Goal: Task Accomplishment & Management: Use online tool/utility

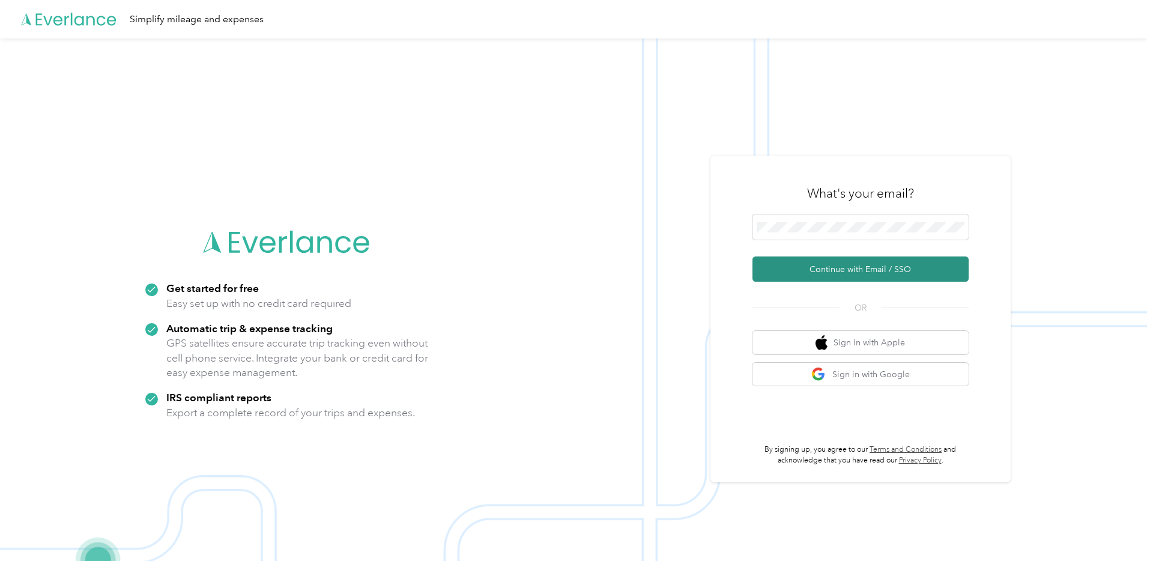
click at [855, 270] on button "Continue with Email / SSO" at bounding box center [861, 269] width 216 height 25
click at [887, 375] on button "Sign in with Google" at bounding box center [861, 374] width 216 height 23
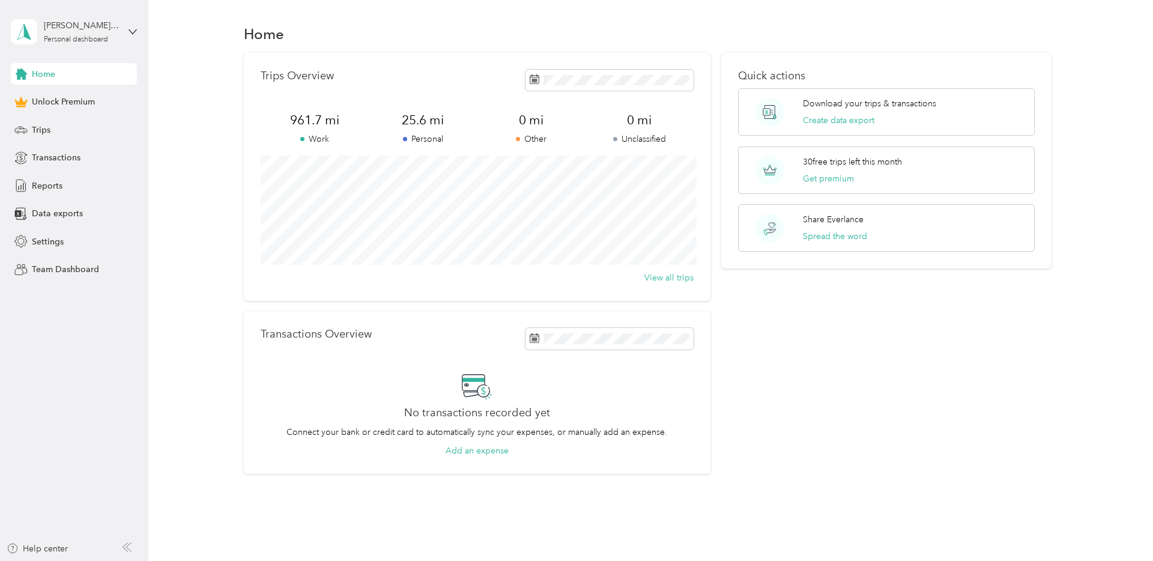
click at [41, 78] on span "Home" at bounding box center [43, 74] width 23 height 13
click at [44, 77] on span "Home" at bounding box center [43, 74] width 23 height 13
click at [77, 211] on span "Data exports" at bounding box center [57, 213] width 51 height 13
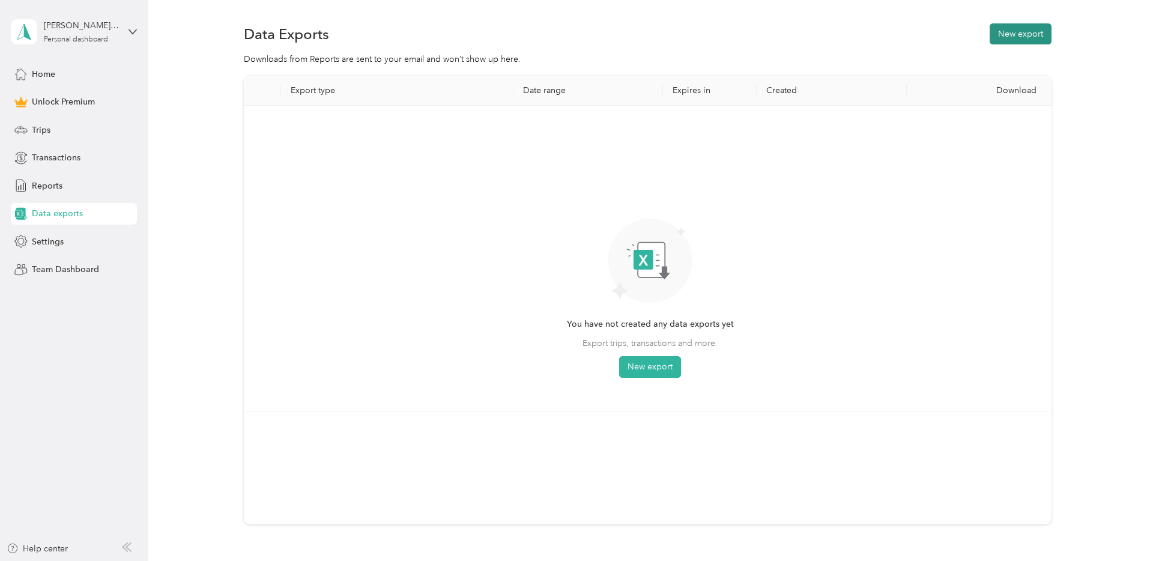
click at [1018, 31] on button "New export" at bounding box center [1021, 33] width 62 height 21
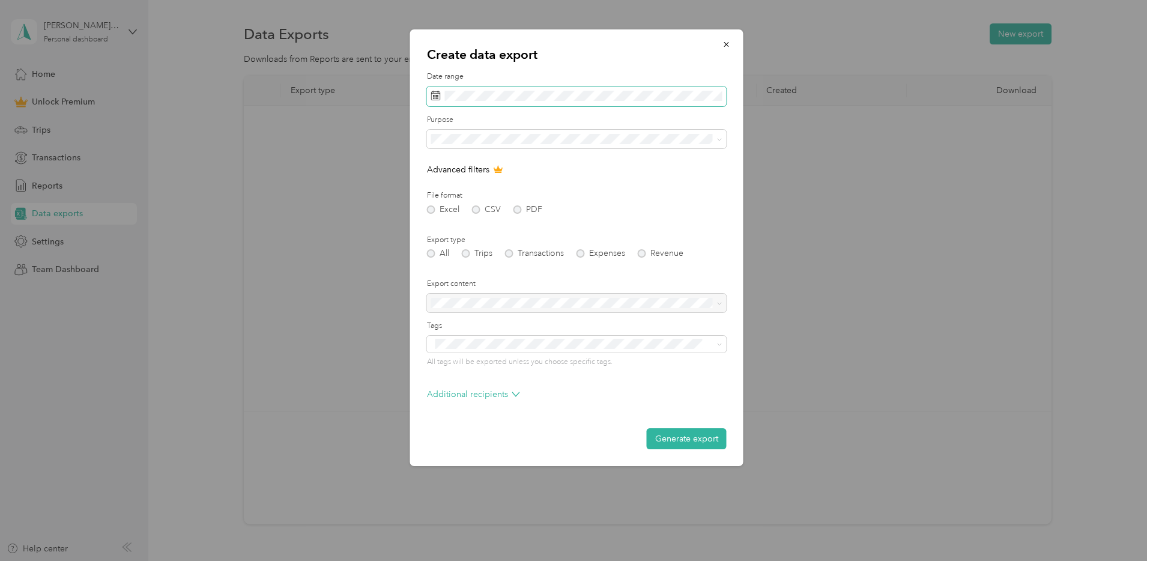
click at [434, 96] on rect at bounding box center [433, 96] width 1 height 1
click at [434, 96] on icon at bounding box center [436, 96] width 10 height 10
click at [440, 97] on icon at bounding box center [435, 95] width 9 height 8
click at [444, 165] on icon at bounding box center [448, 165] width 12 height 12
click at [537, 245] on div "16" at bounding box center [536, 244] width 16 height 15
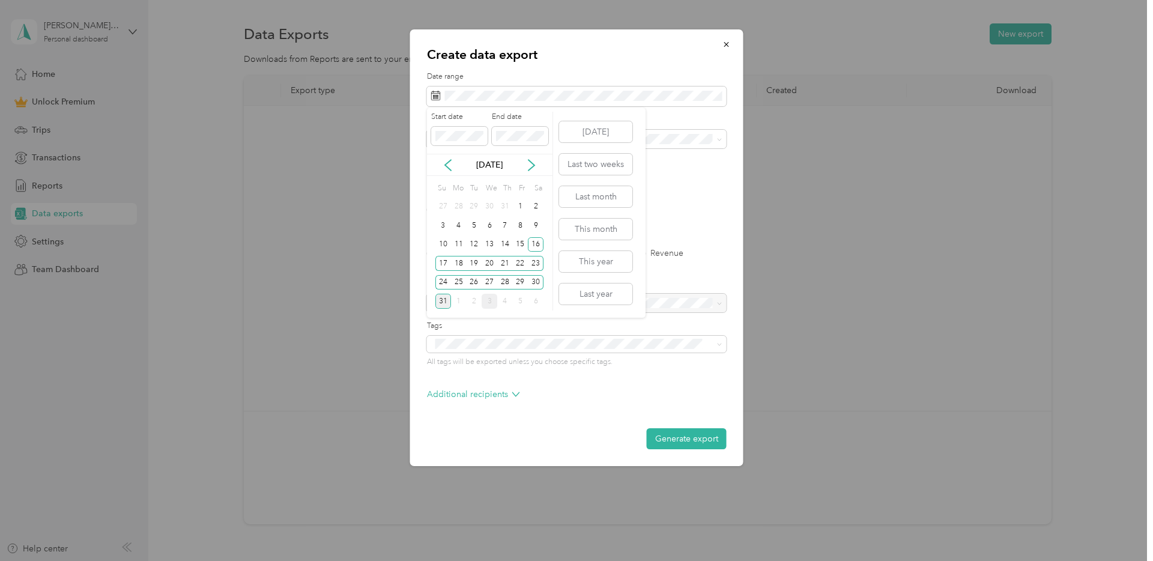
click at [443, 303] on div "31" at bounding box center [444, 301] width 16 height 15
click at [414, 561] on div "Create data export Date range Purpose Advanced filters File format Excel CSV PD…" at bounding box center [573, 561] width 1147 height 0
click at [534, 246] on div "16" at bounding box center [536, 244] width 16 height 15
click at [535, 245] on div "16" at bounding box center [536, 244] width 16 height 15
click at [406, 561] on div "Create data export Date range Purpose Advanced filters File format Excel CSV PD…" at bounding box center [573, 561] width 1147 height 0
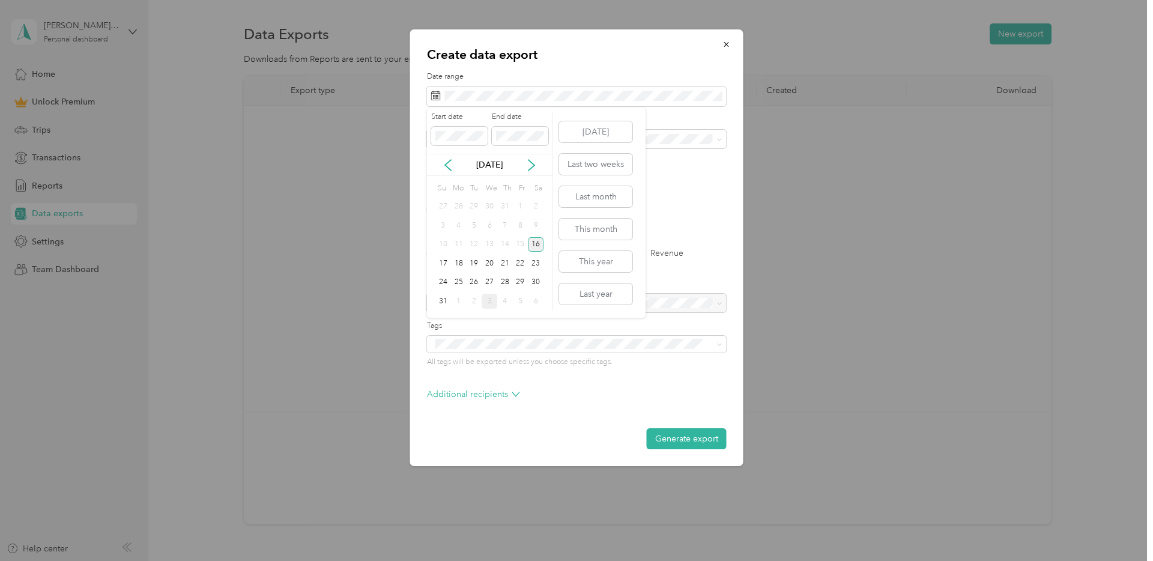
click at [535, 243] on div "16" at bounding box center [536, 244] width 16 height 15
click at [687, 438] on button "Generate export" at bounding box center [687, 438] width 80 height 21
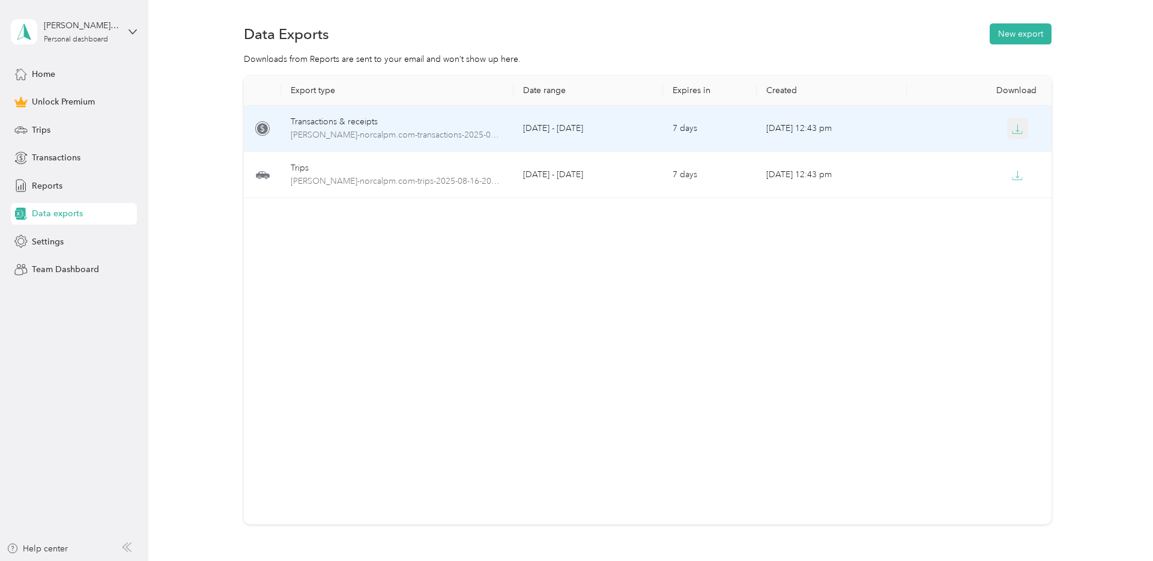
click at [1020, 129] on icon "button" at bounding box center [1017, 129] width 11 height 11
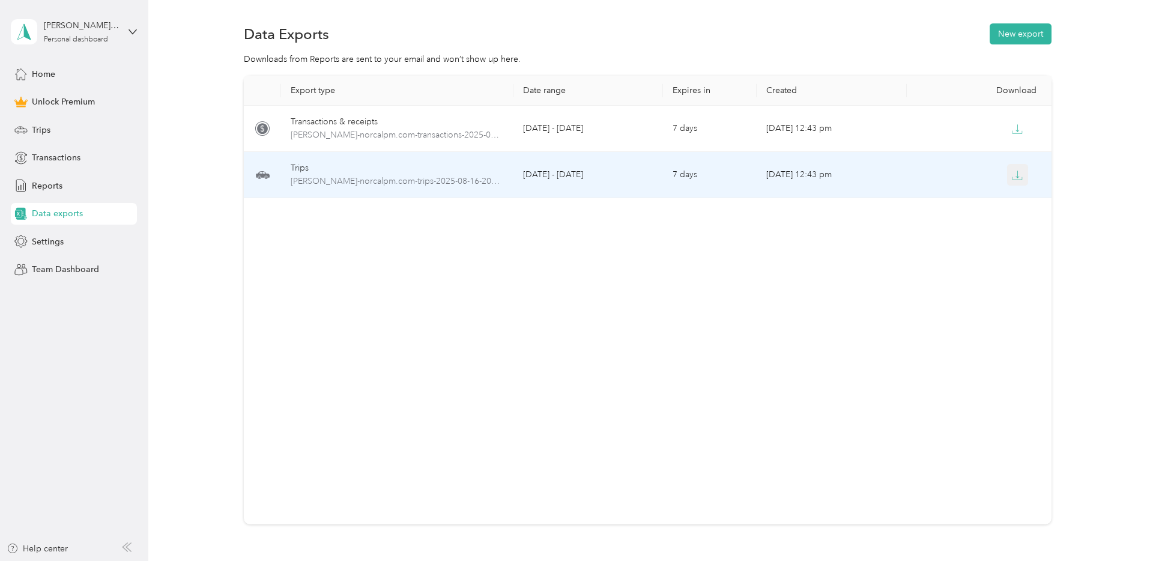
click at [1020, 175] on icon "button" at bounding box center [1017, 175] width 11 height 11
